Goal: Communication & Community: Participate in discussion

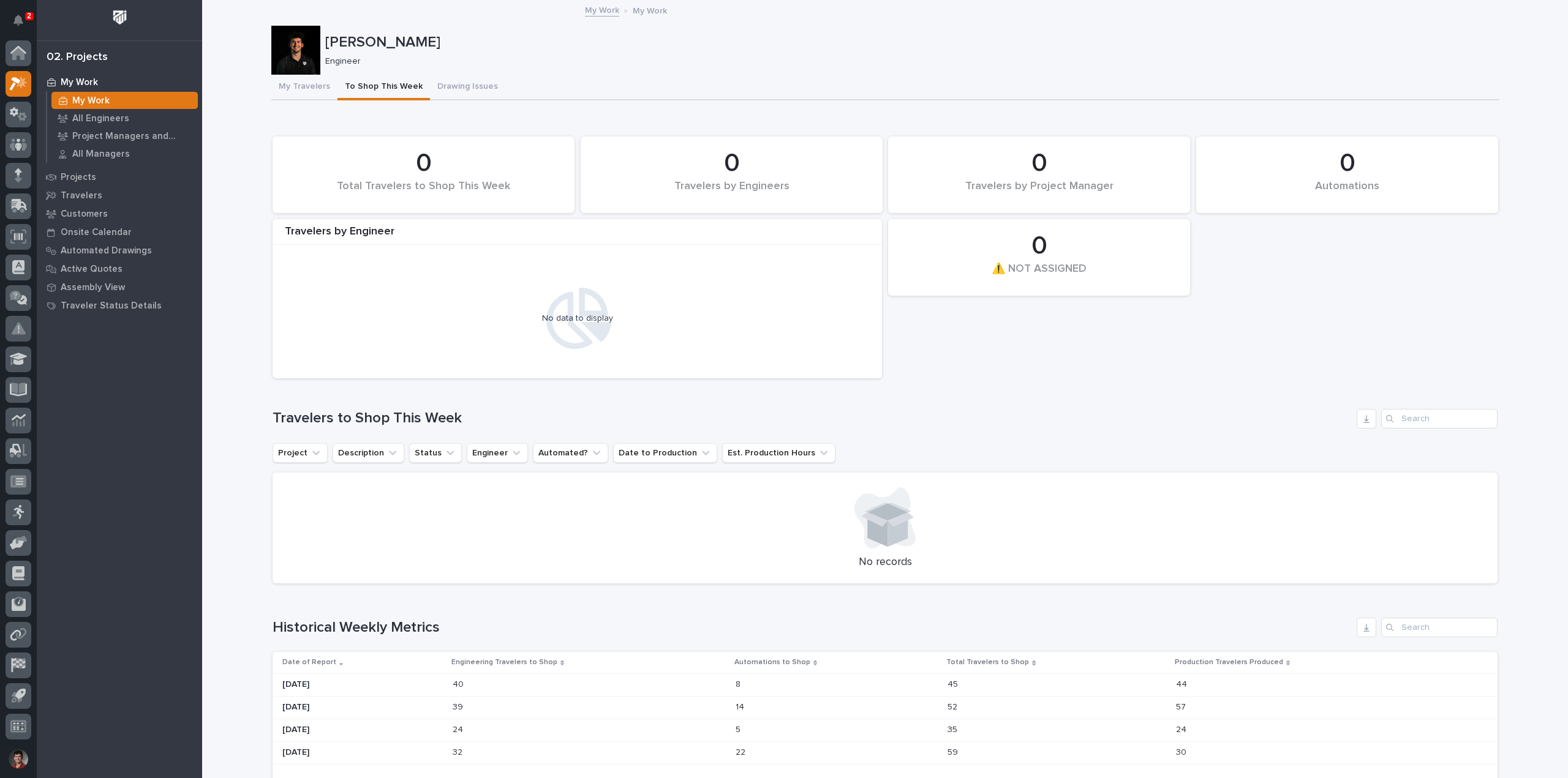
click at [515, 68] on div "[PERSON_NAME] Engineer" at bounding box center [885, 50] width 1228 height 49
click at [23, 21] on button "Notifications" at bounding box center [18, 20] width 26 height 26
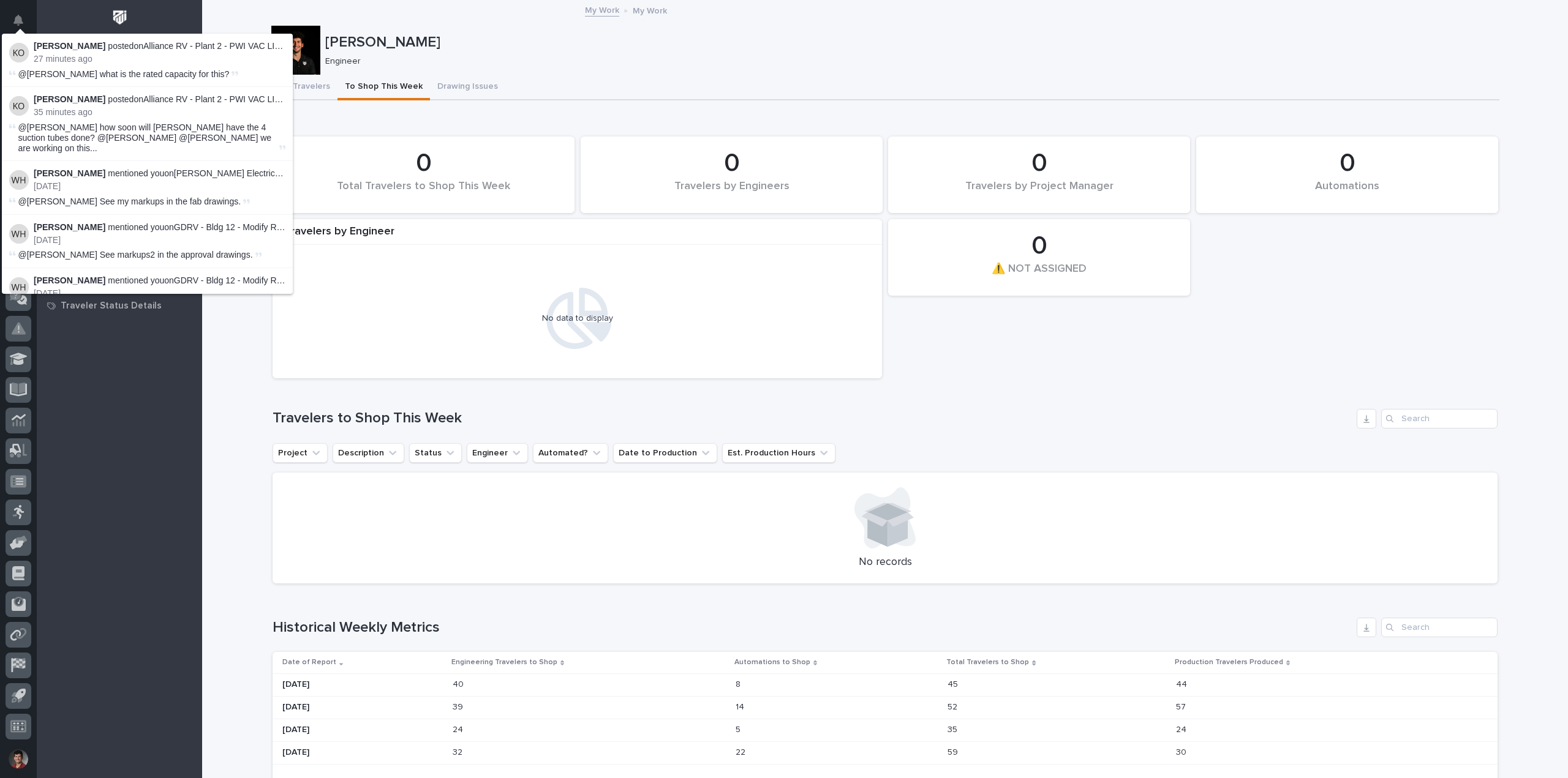
click at [563, 73] on div "[PERSON_NAME] Engineer" at bounding box center [885, 50] width 1228 height 49
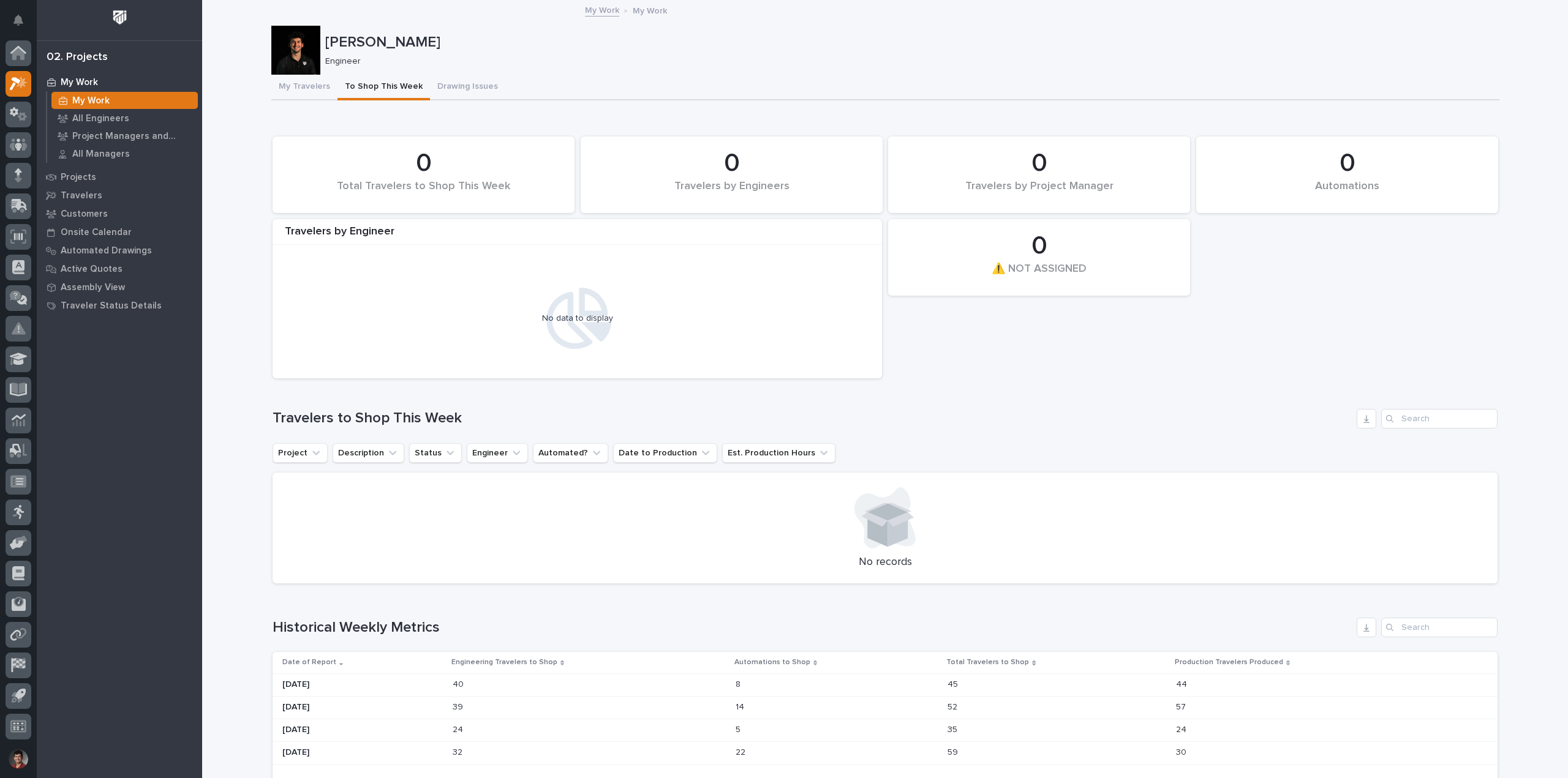
drag, startPoint x: 87, startPoint y: 95, endPoint x: 242, endPoint y: 78, distance: 155.9
click at [87, 95] on p "My Work" at bounding box center [91, 101] width 38 height 11
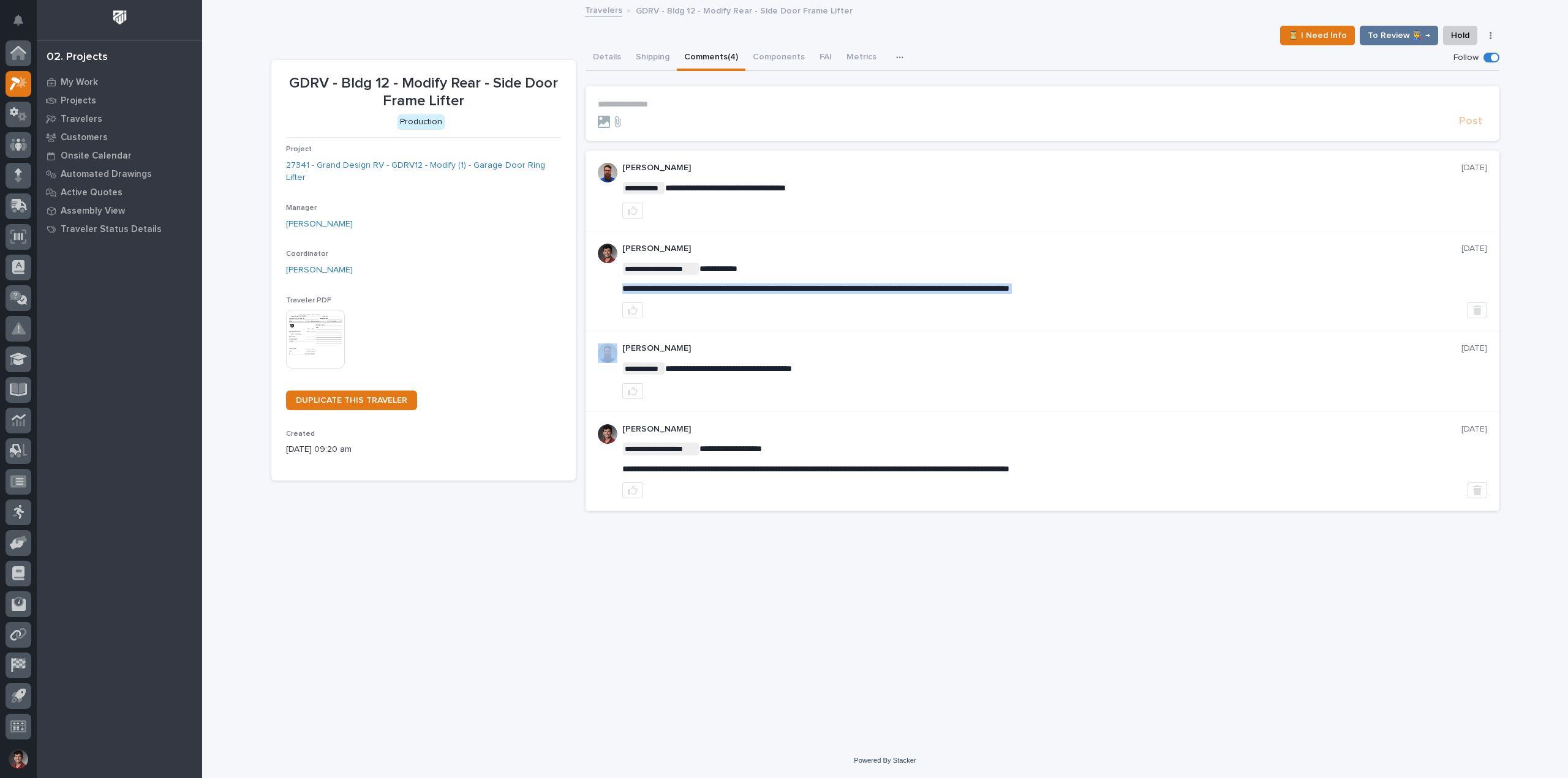
click at [831, 287] on span "**********" at bounding box center [816, 288] width 387 height 8
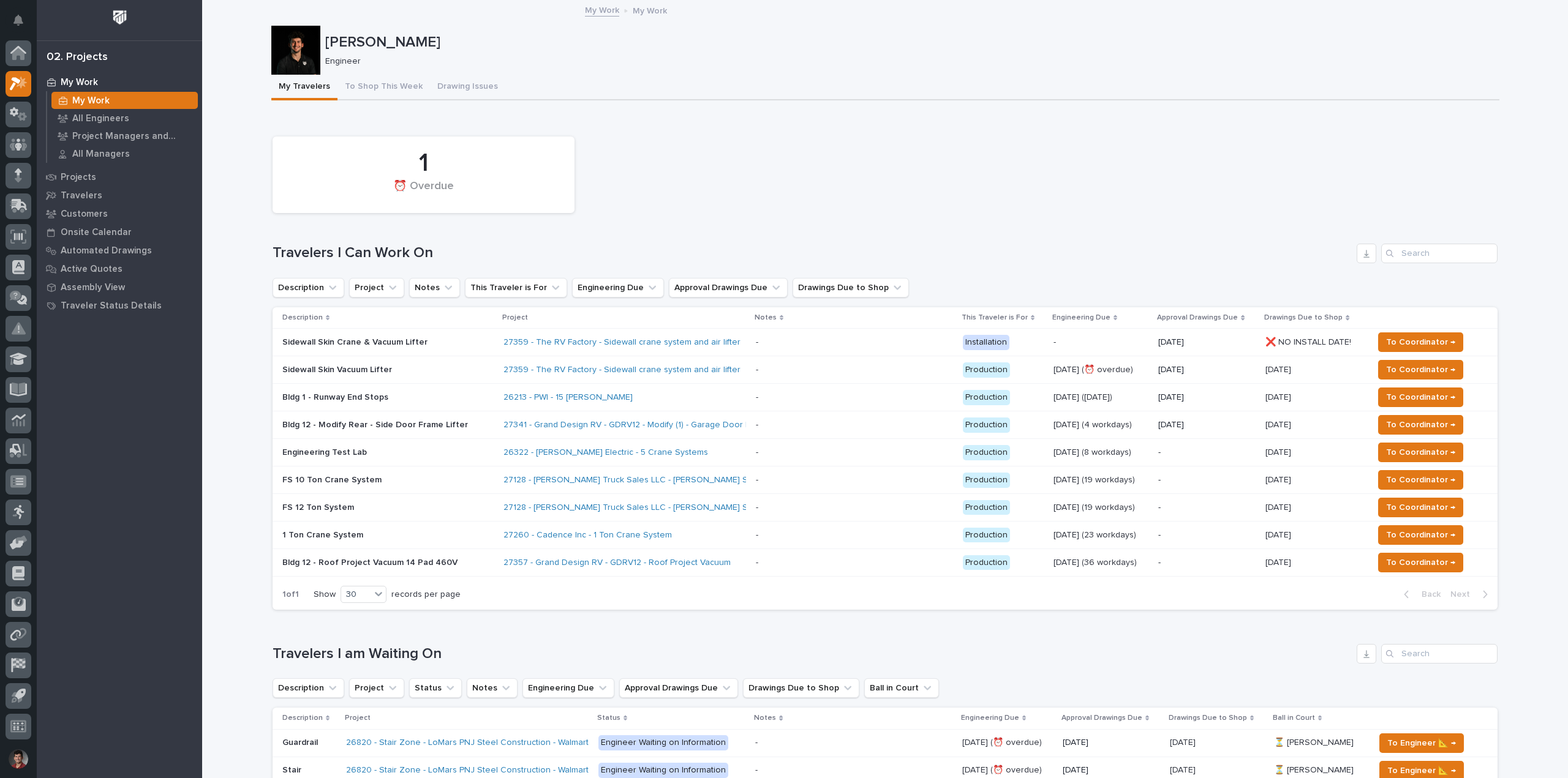
click at [443, 433] on div "Bldg 12 - Modify Rear - Side Door Frame Lifter" at bounding box center [388, 425] width 212 height 20
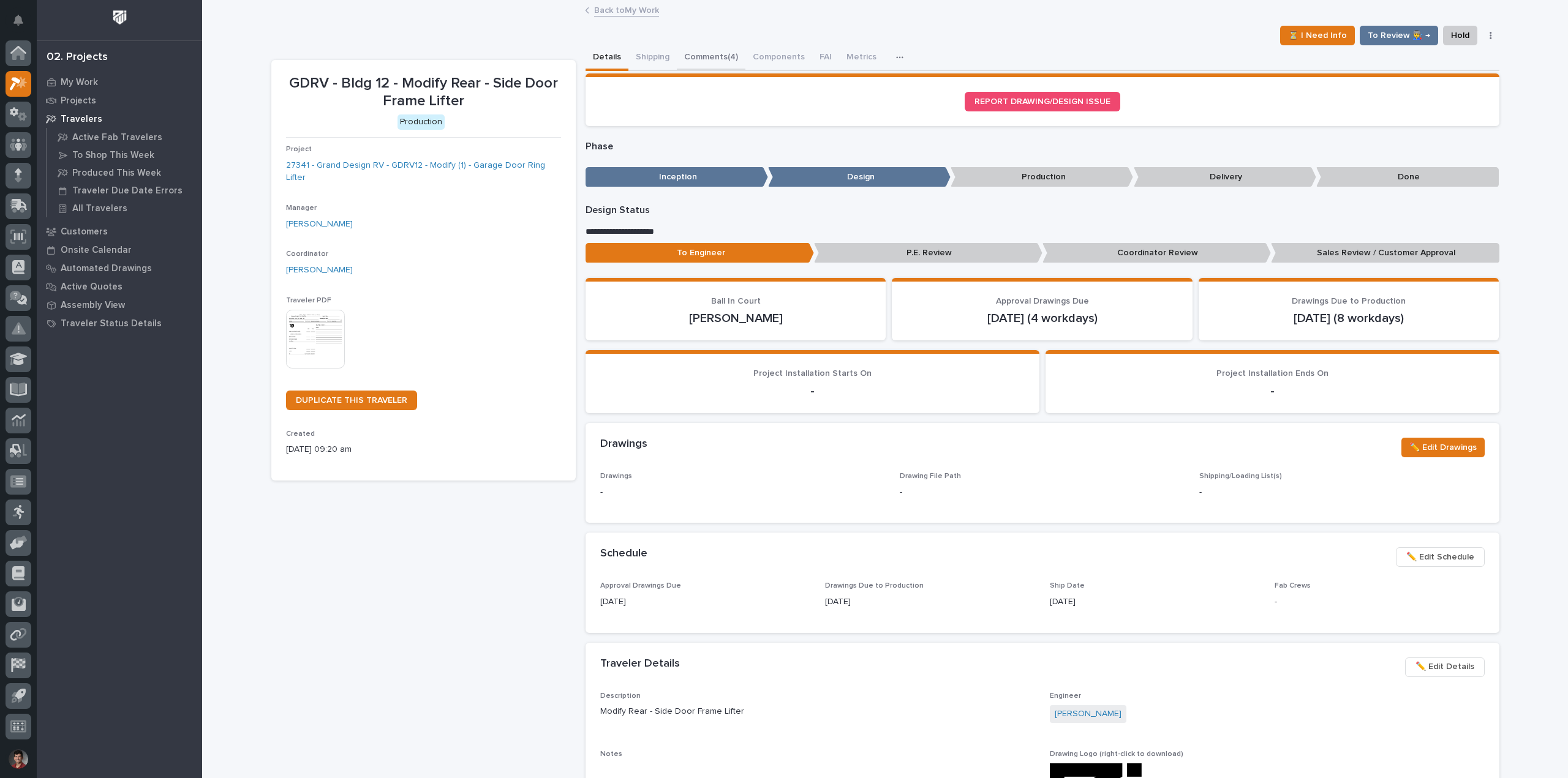
click at [718, 54] on button "Comments (4)" at bounding box center [710, 58] width 68 height 26
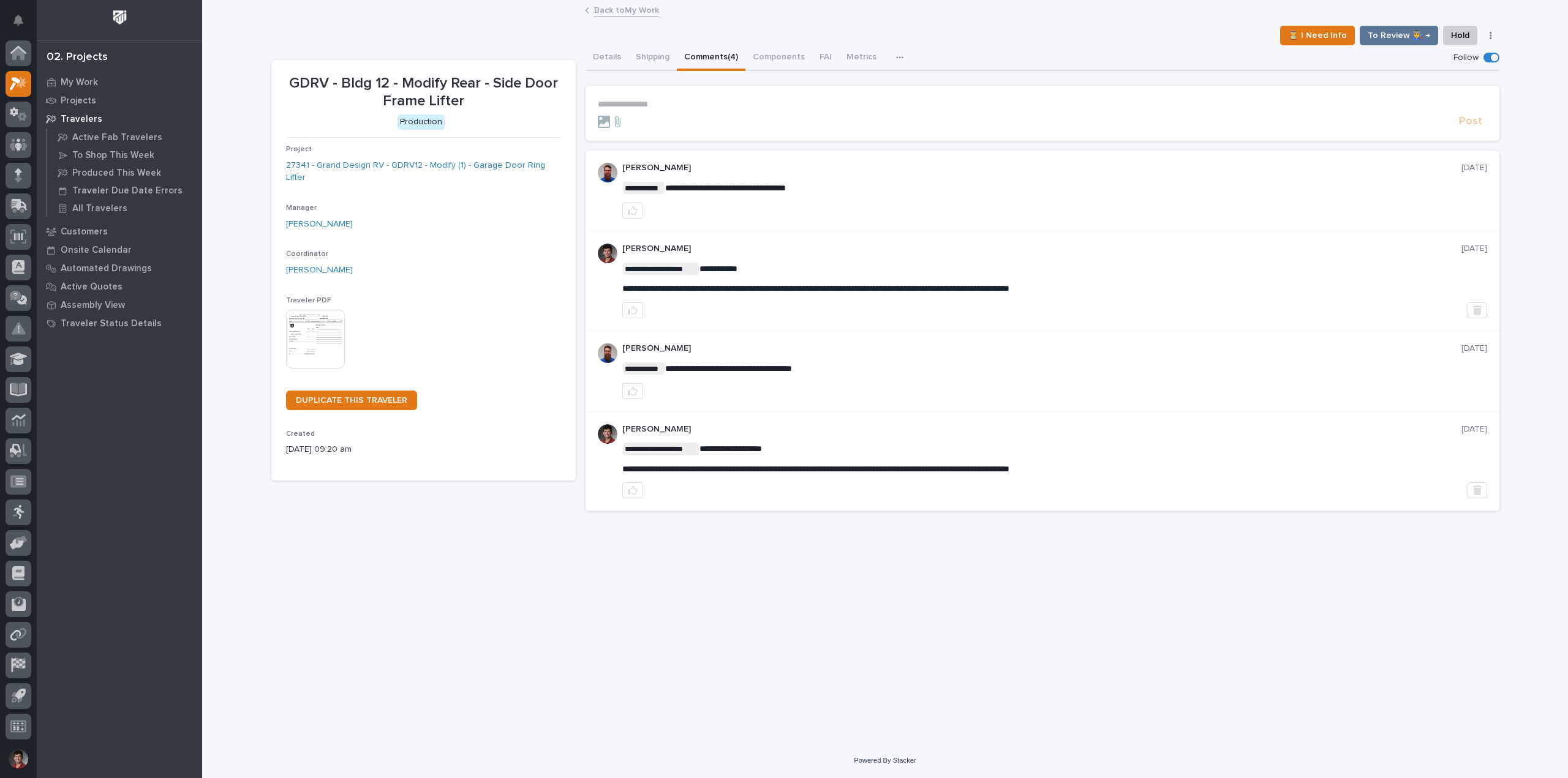
click at [706, 99] on p "**********" at bounding box center [1042, 104] width 889 height 11
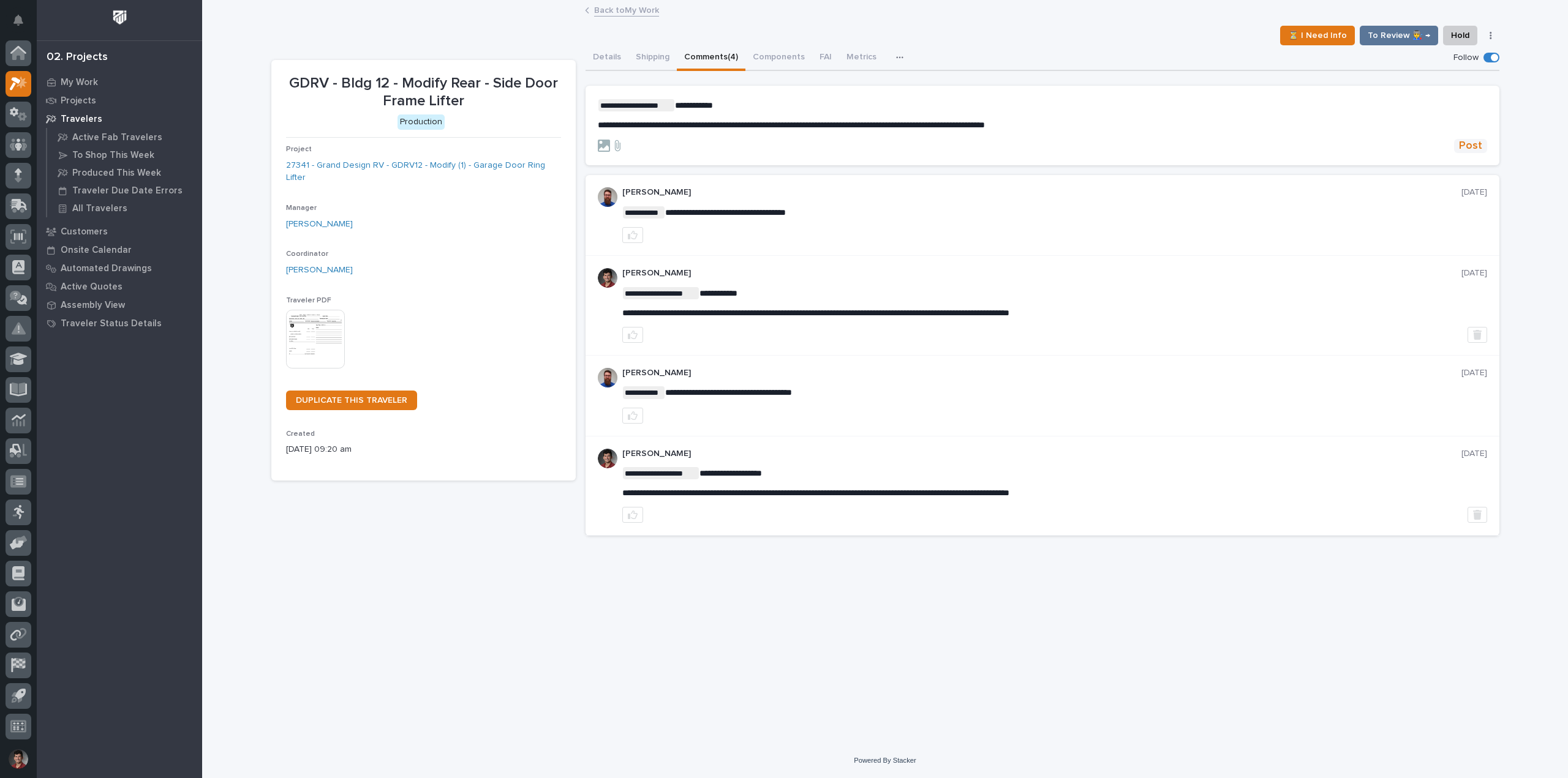
click at [1464, 144] on span "Post" at bounding box center [1470, 146] width 23 height 14
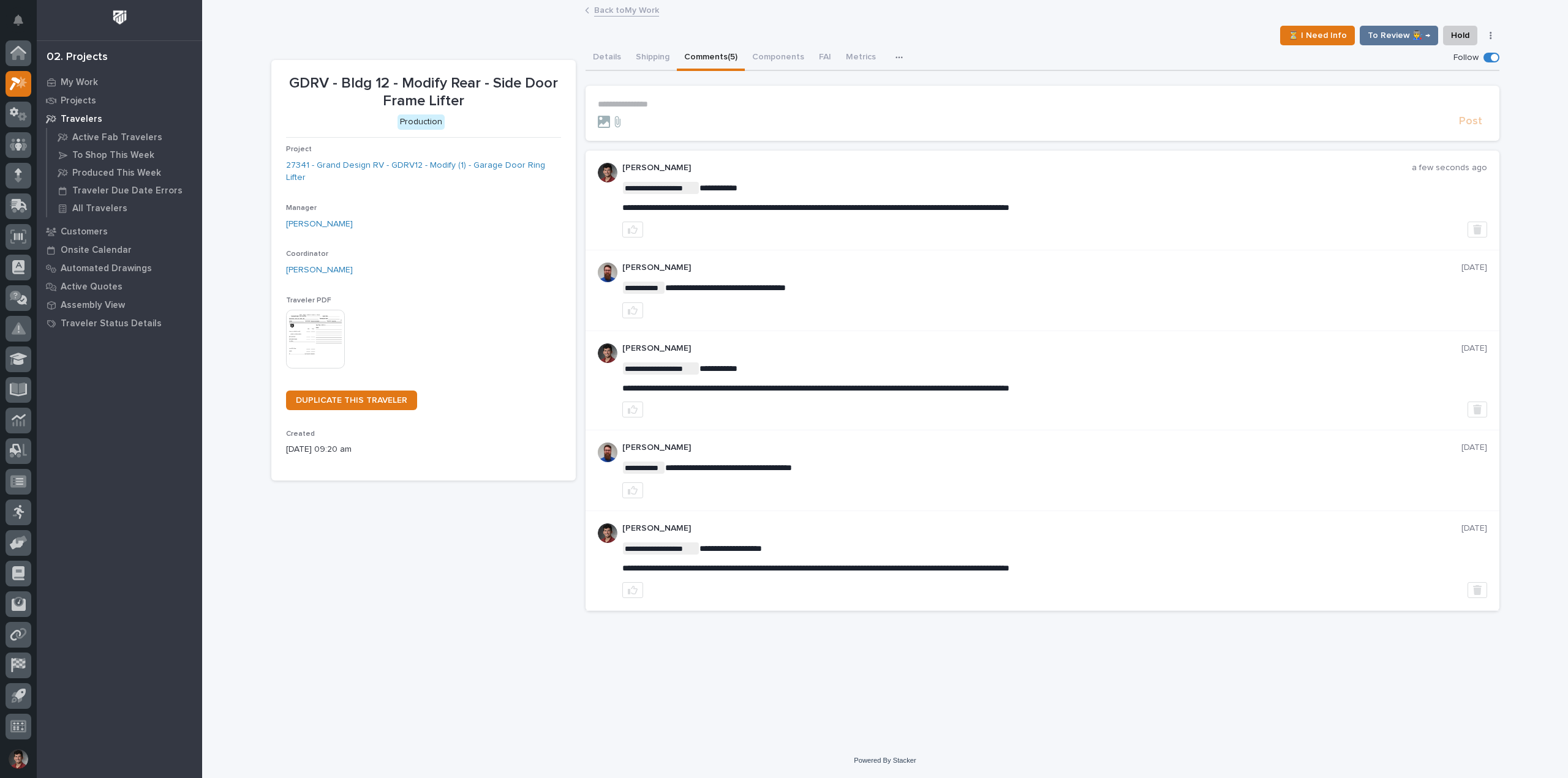
click at [640, 8] on link "Back to My Work" at bounding box center [626, 9] width 65 height 14
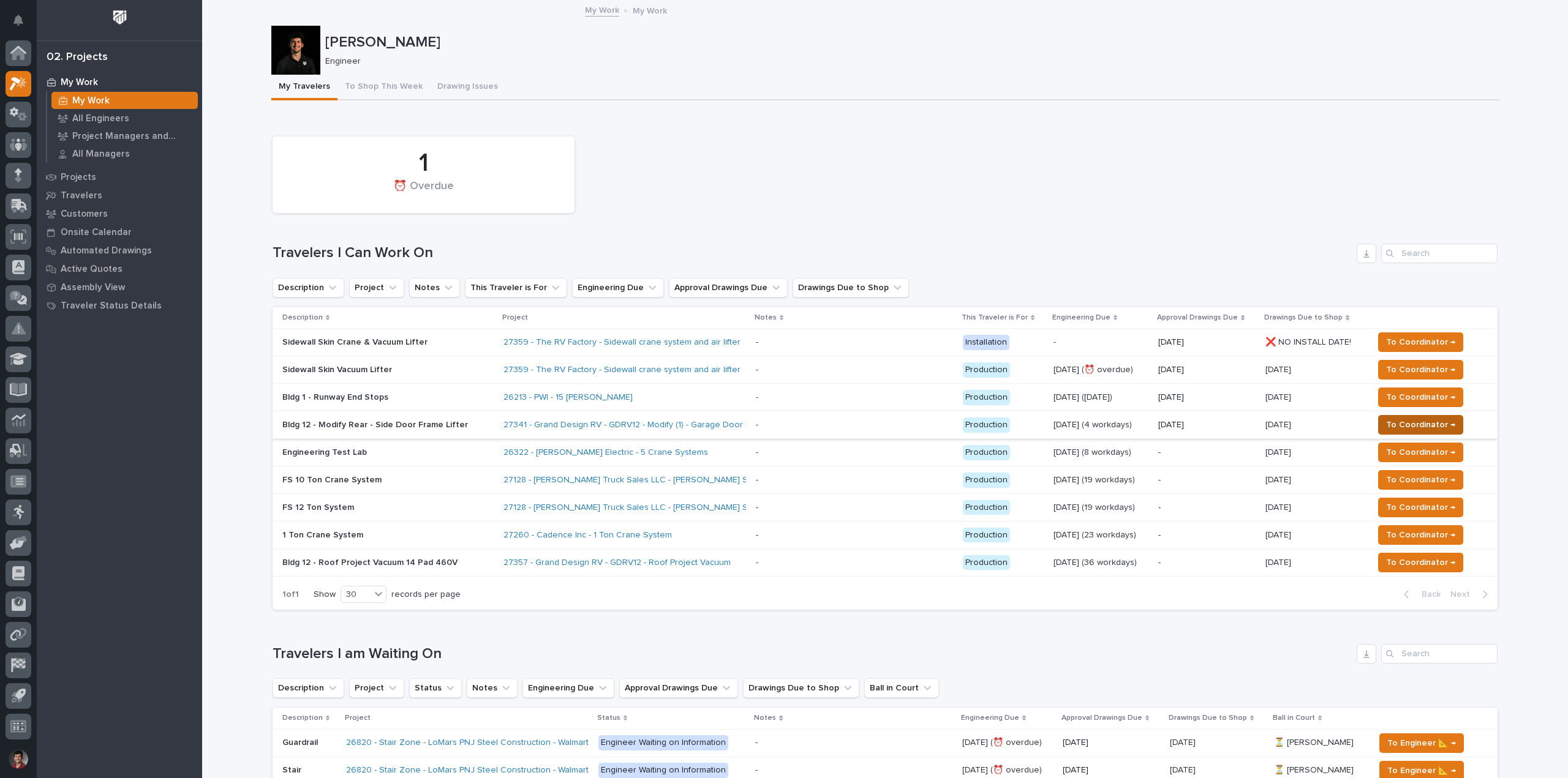
click at [1397, 425] on span "To Coordinator →" at bounding box center [1420, 425] width 69 height 15
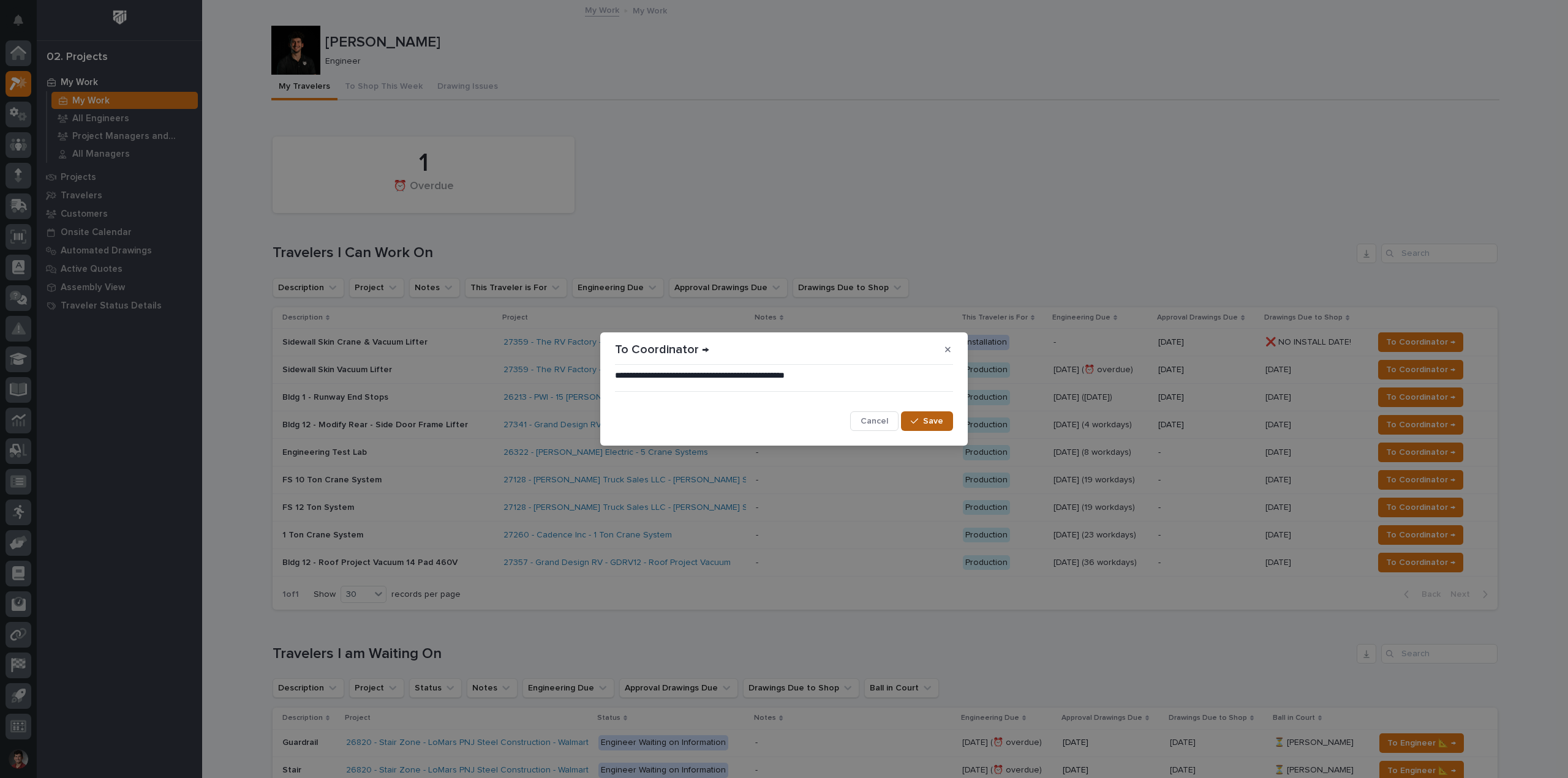
click at [939, 419] on span "Save" at bounding box center [933, 421] width 20 height 11
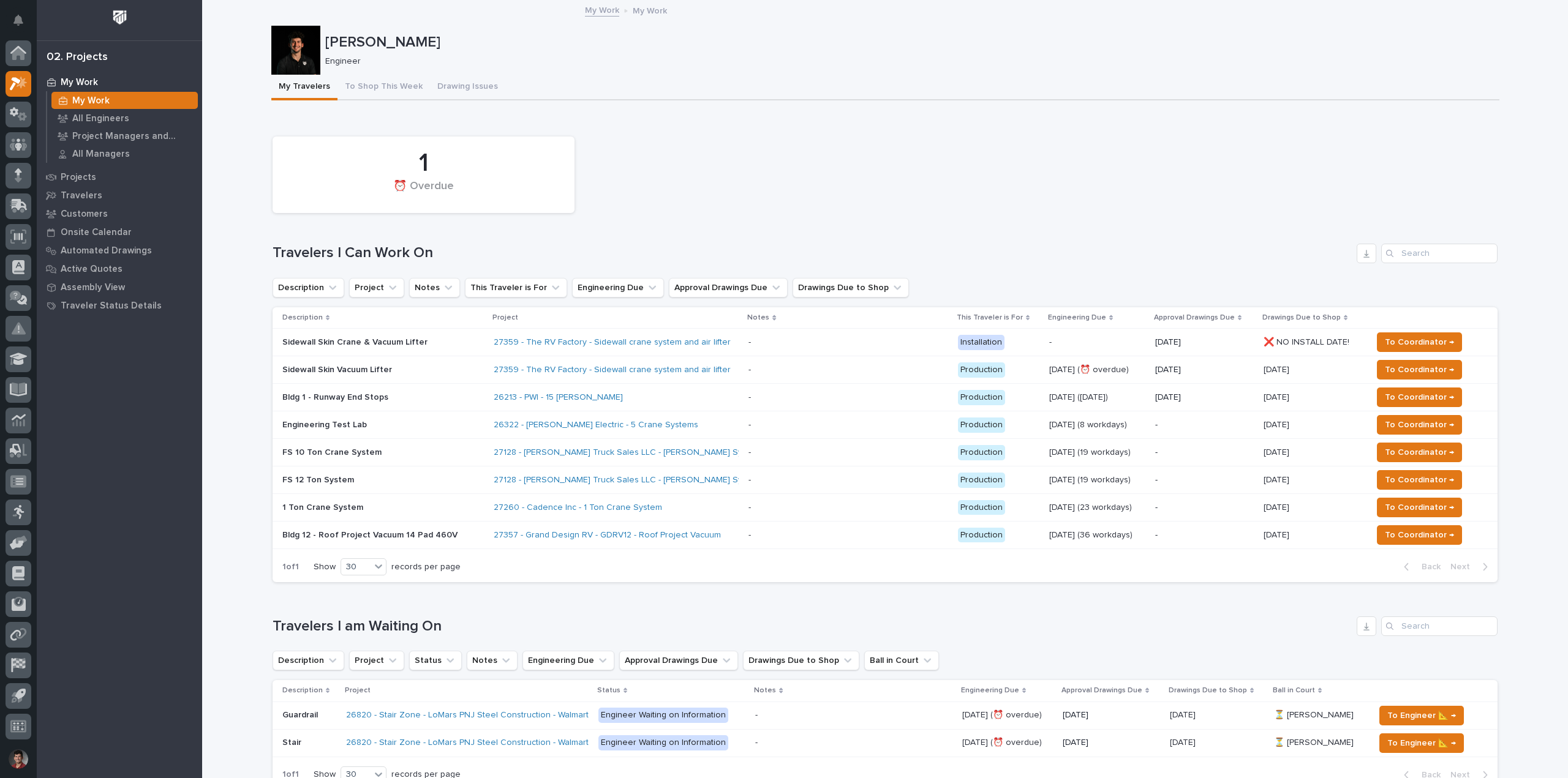
click at [695, 175] on div "1 ⏰ Overdue" at bounding box center [885, 175] width 1237 height 89
